Goal: Task Accomplishment & Management: Manage account settings

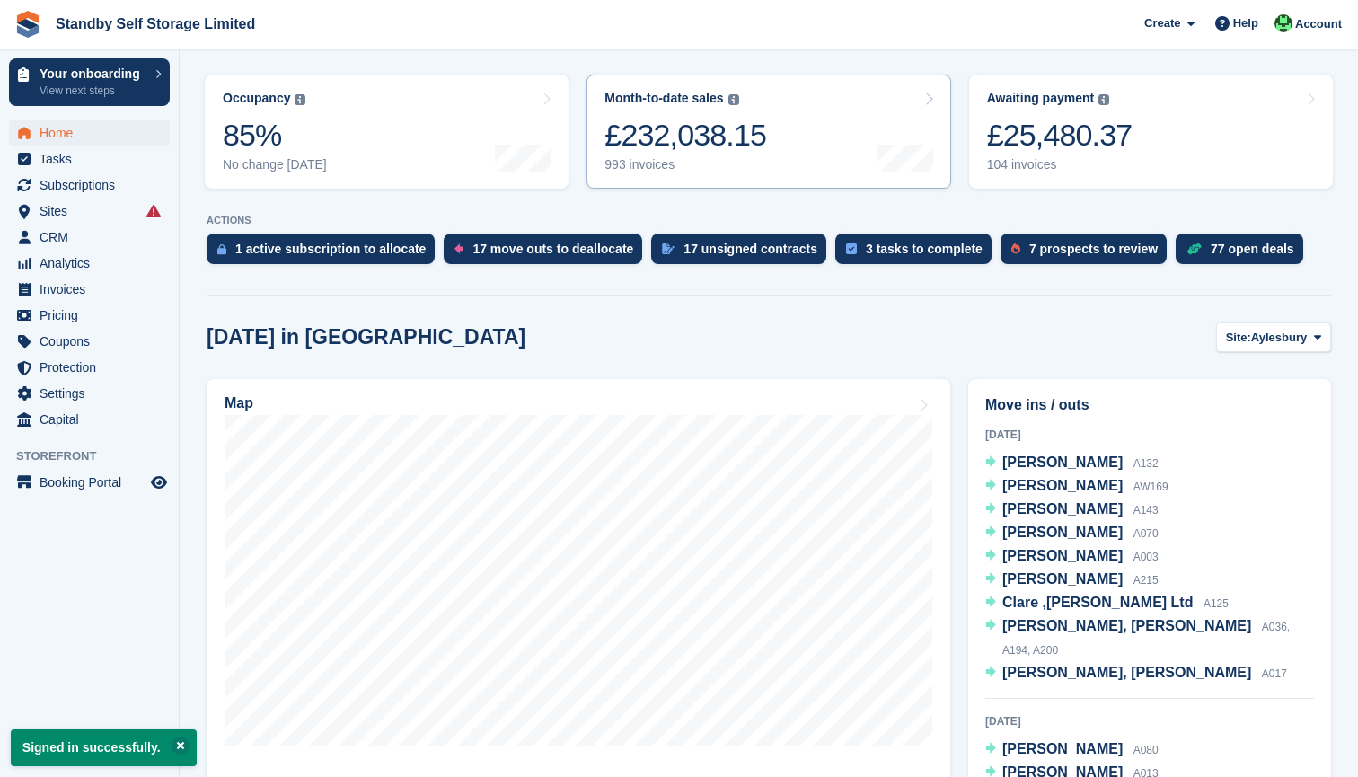
scroll to position [386, 0]
click at [1249, 344] on button "Site: Aylesbury" at bounding box center [1273, 338] width 115 height 30
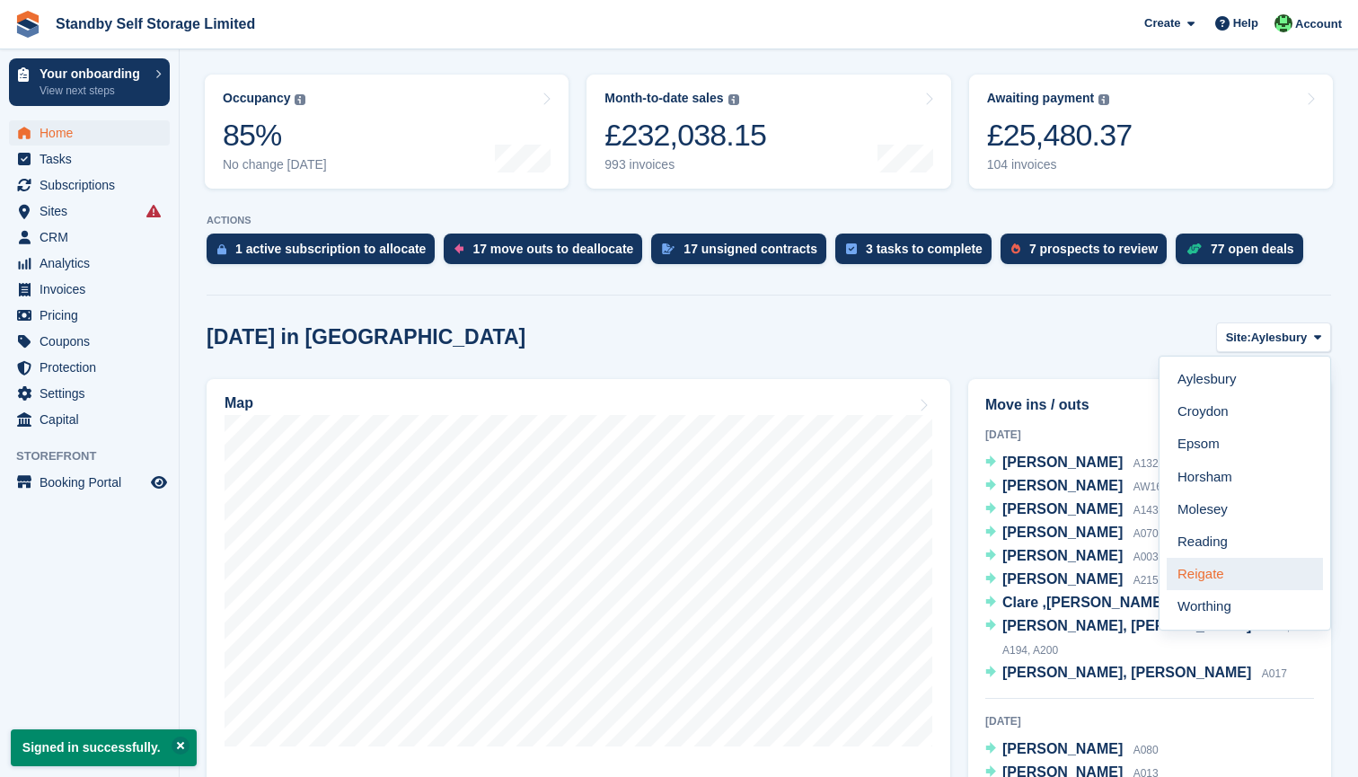
click at [1215, 582] on link "Reigate" at bounding box center [1245, 574] width 156 height 32
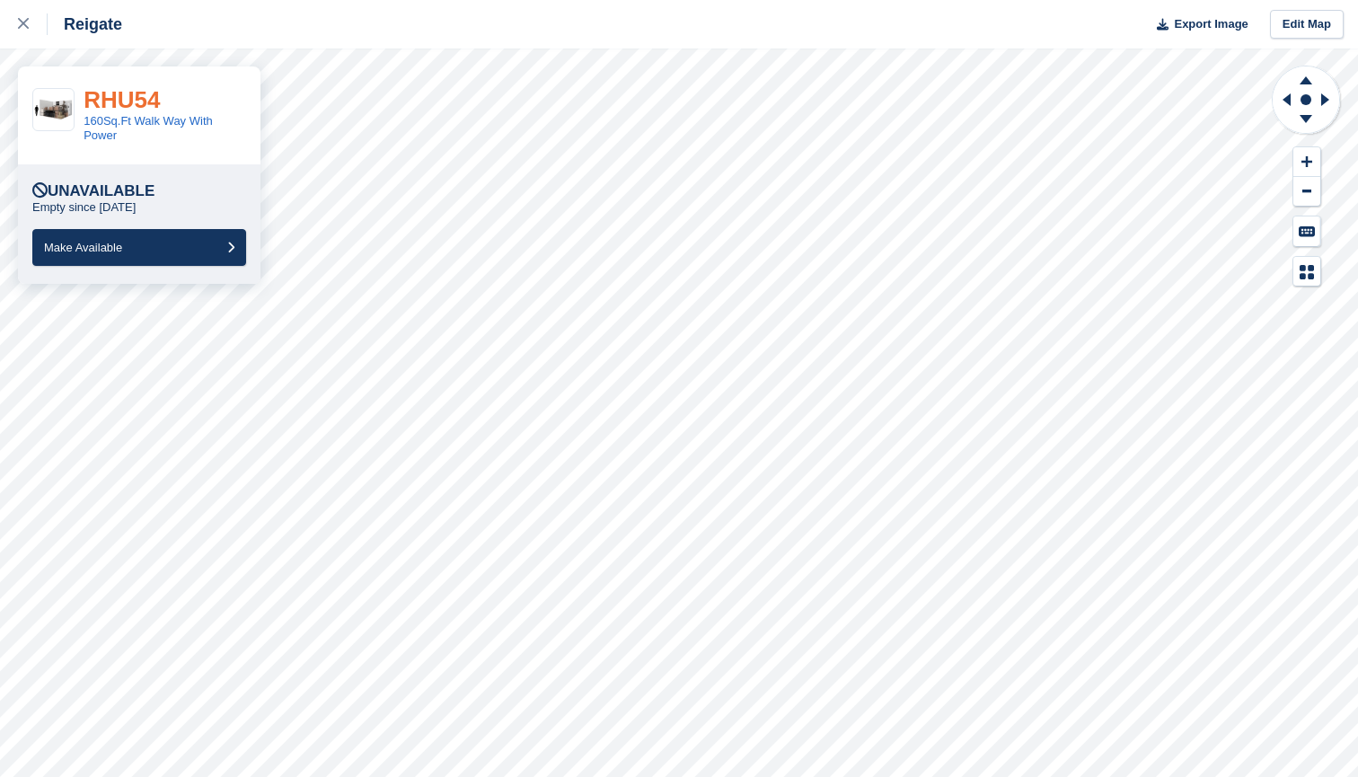
click at [138, 112] on link "RHU54" at bounding box center [122, 99] width 76 height 27
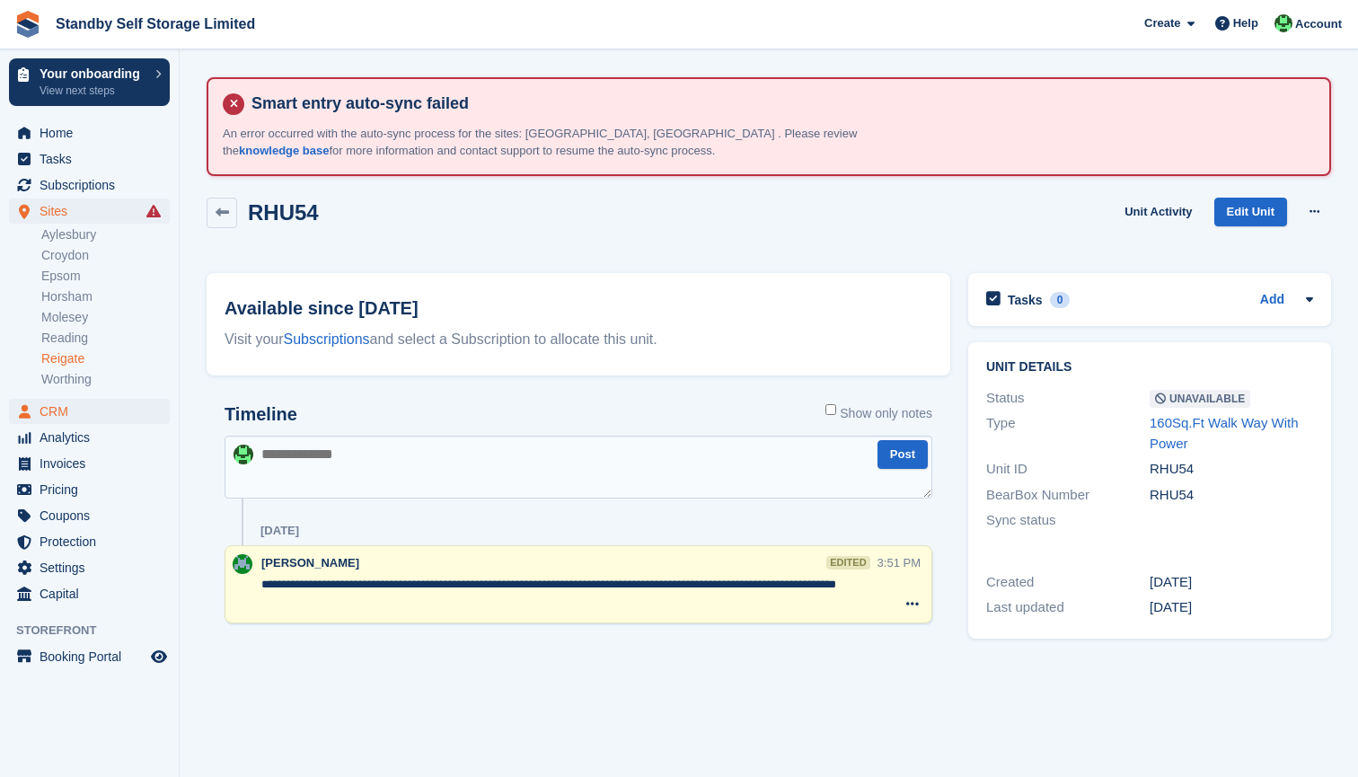
click at [57, 406] on span "CRM" at bounding box center [94, 411] width 108 height 25
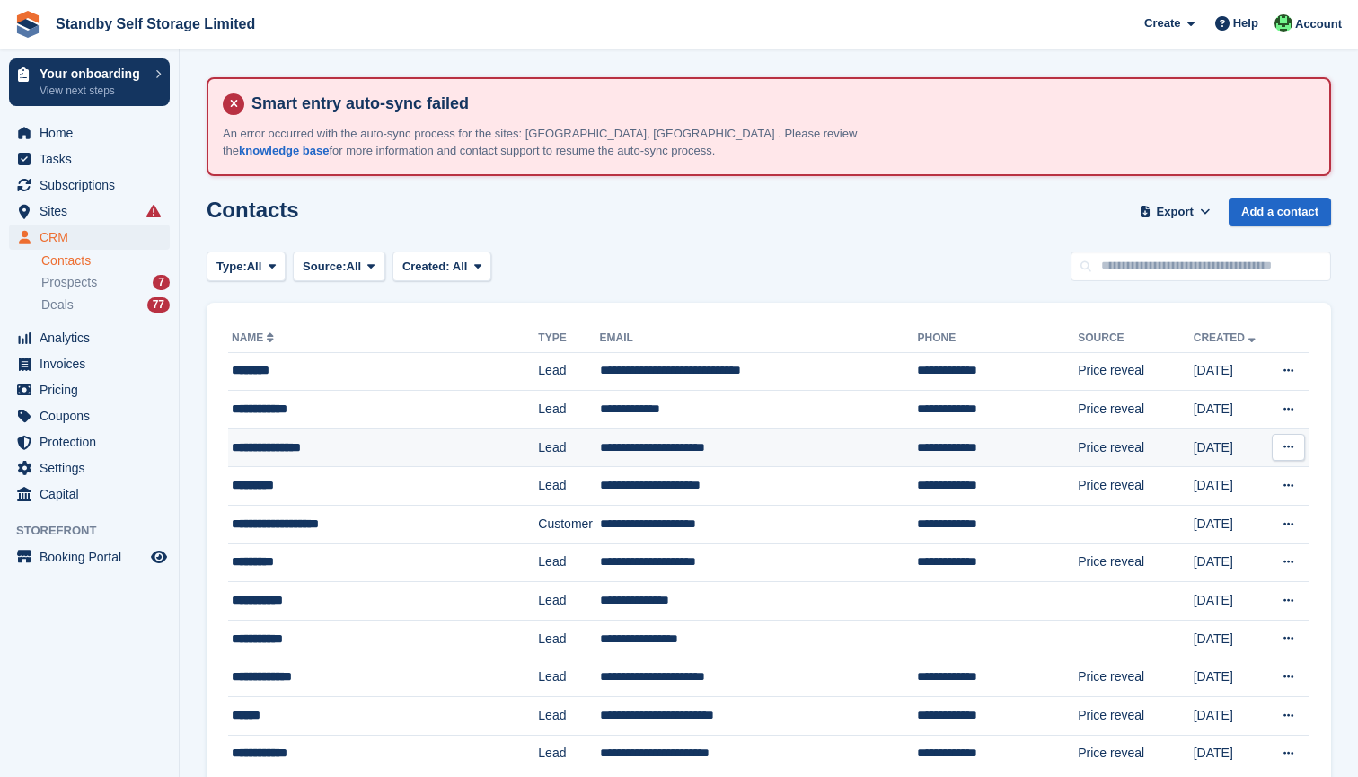
click at [300, 449] on div "**********" at bounding box center [368, 447] width 272 height 19
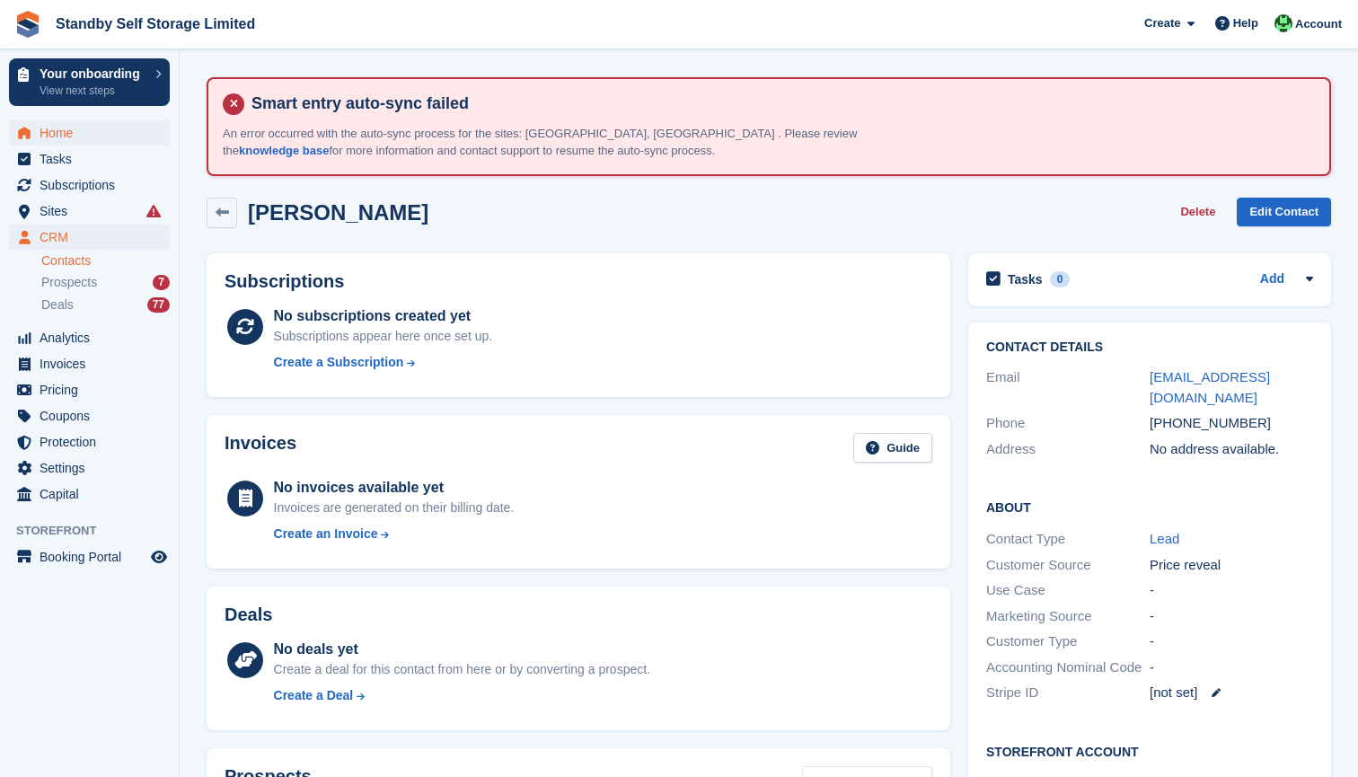
click at [46, 128] on span "Home" at bounding box center [94, 132] width 108 height 25
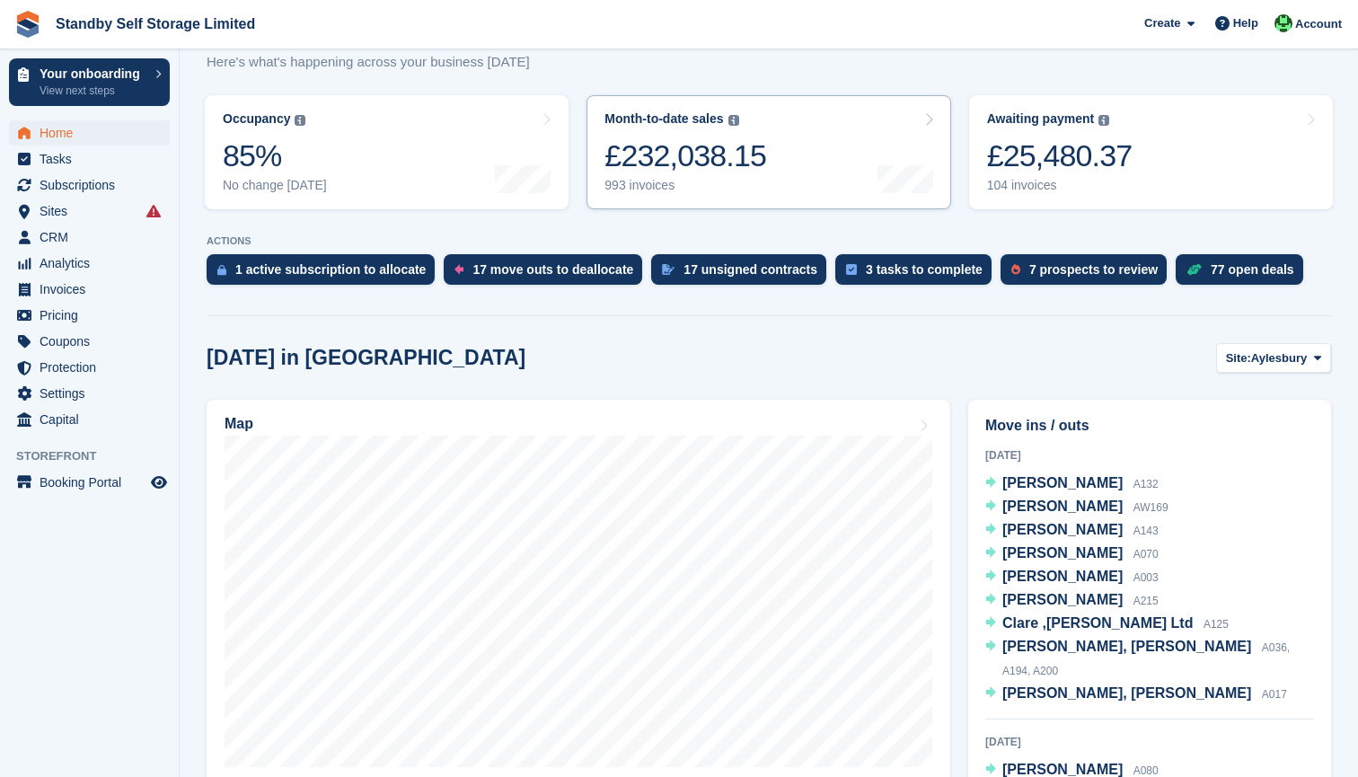
scroll to position [365, 0]
click at [1309, 362] on button "Site: [GEOGRAPHIC_DATA]" at bounding box center [1273, 359] width 115 height 30
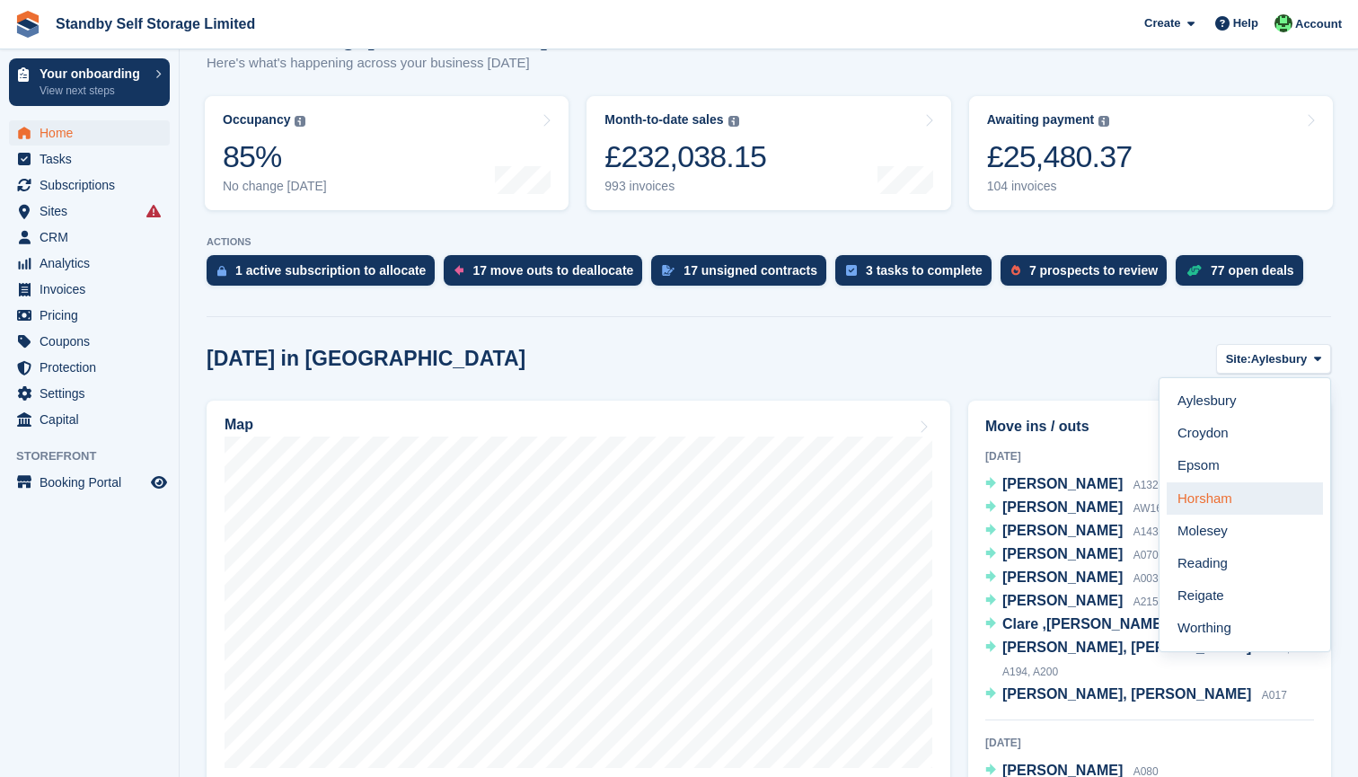
drag, startPoint x: 1217, startPoint y: 478, endPoint x: 1215, endPoint y: 499, distance: 20.8
click at [1215, 499] on div "Aylesbury Croydon Epsom Horsham Molesey Reading Reigate Worthing" at bounding box center [1245, 515] width 172 height 276
click at [1214, 491] on link "Horsham" at bounding box center [1245, 498] width 156 height 32
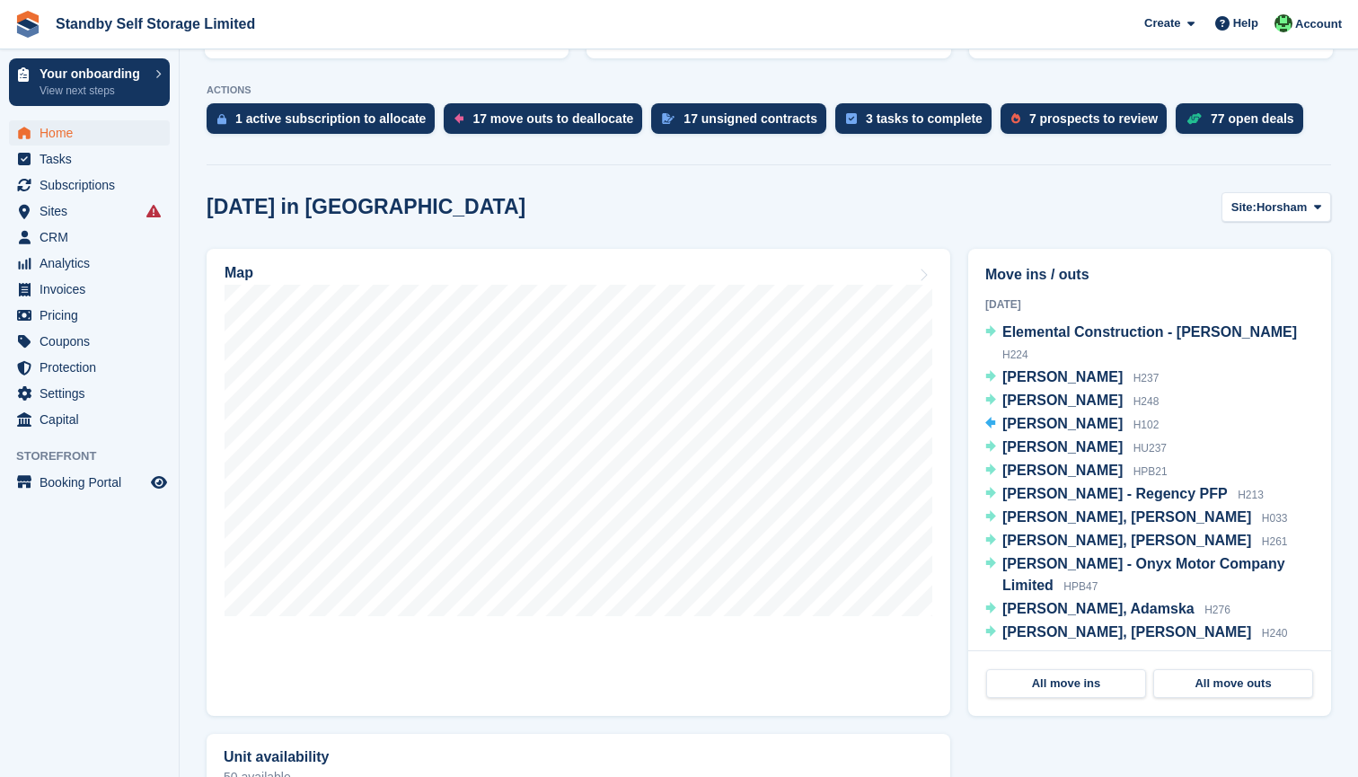
scroll to position [526, 0]
